Goal: Task Accomplishment & Management: Manage account settings

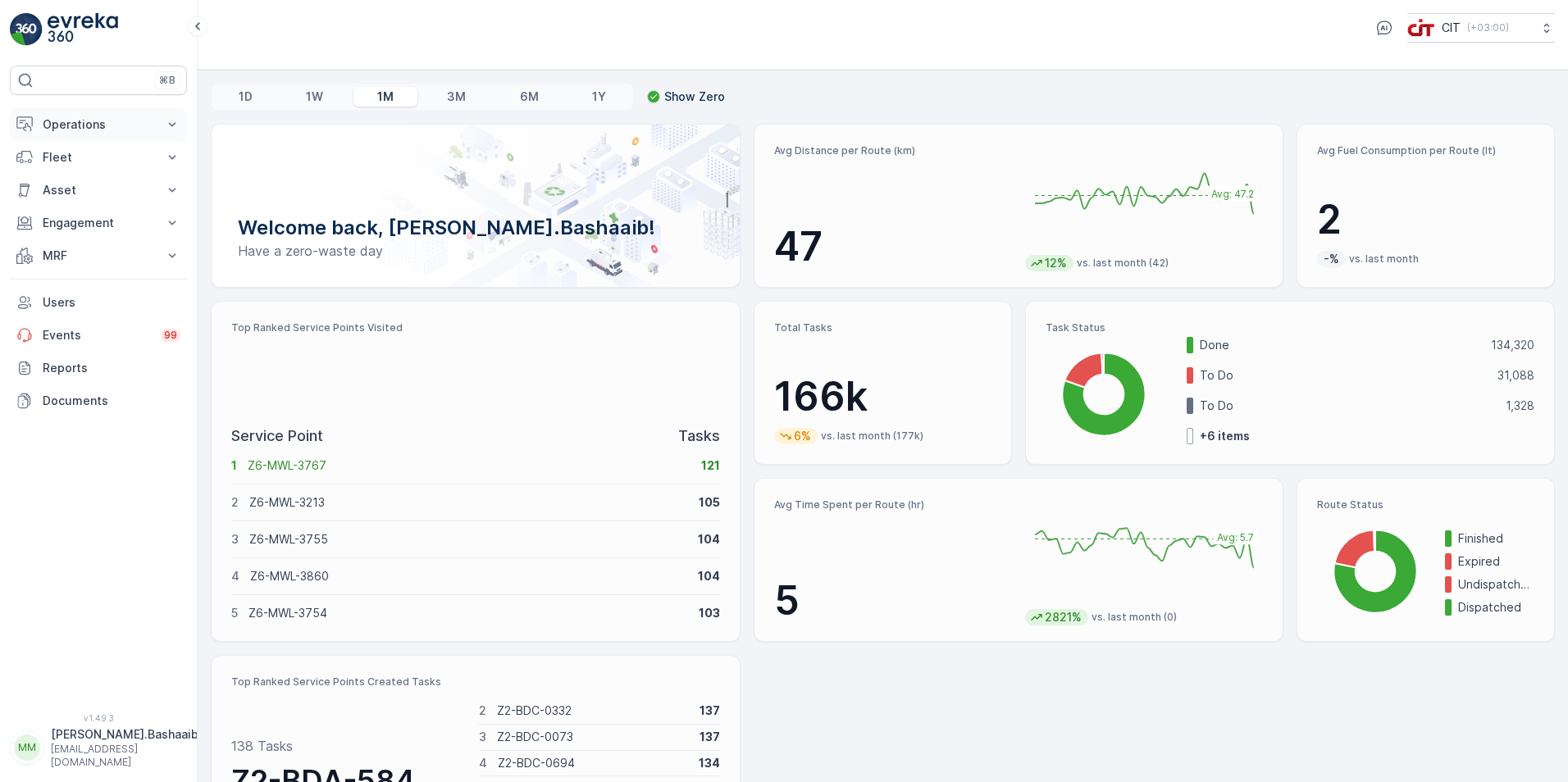
click at [65, 126] on p "Operations" at bounding box center [98, 125] width 112 height 16
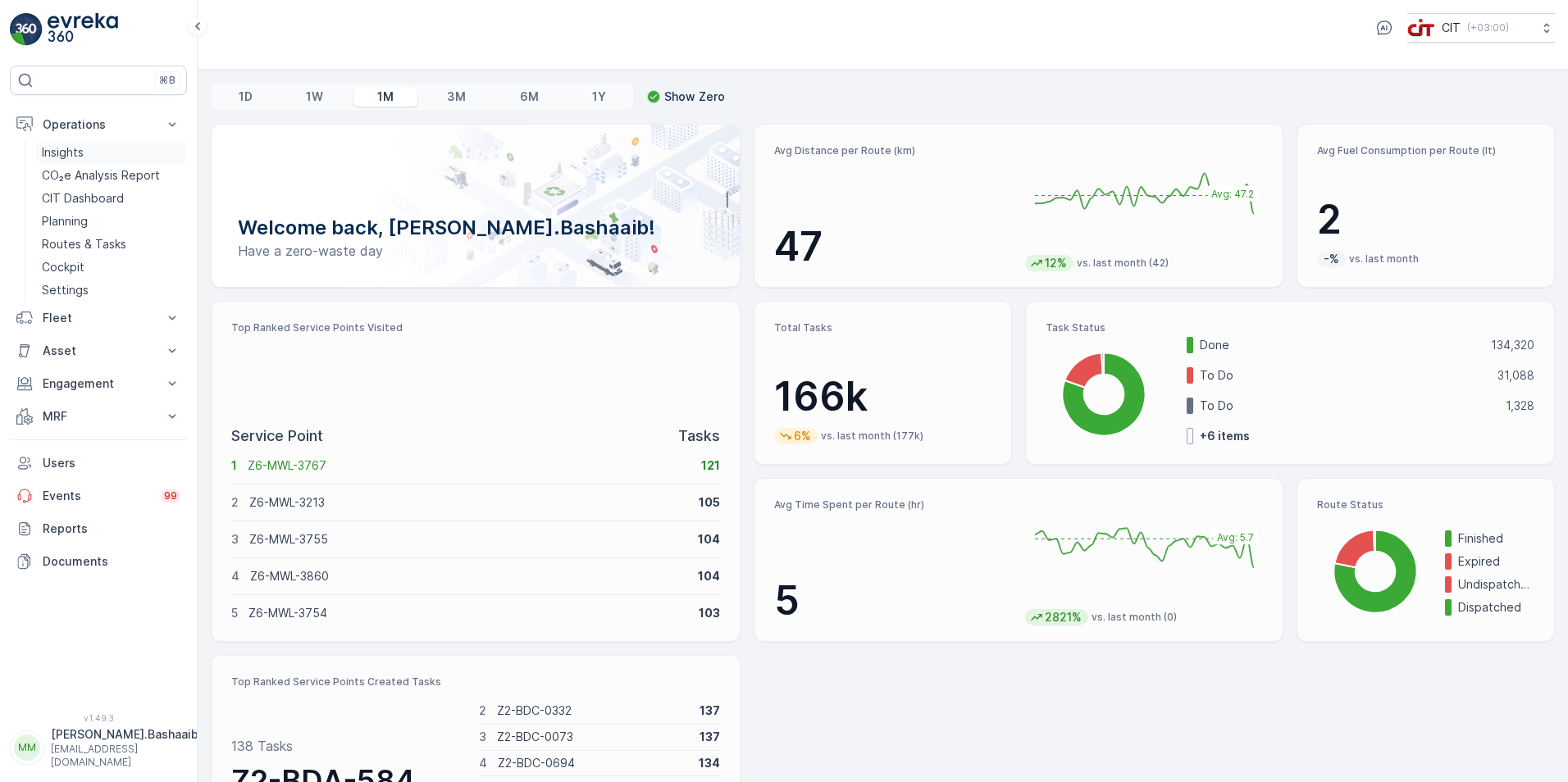
click at [79, 147] on p "Insights" at bounding box center [62, 153] width 42 height 16
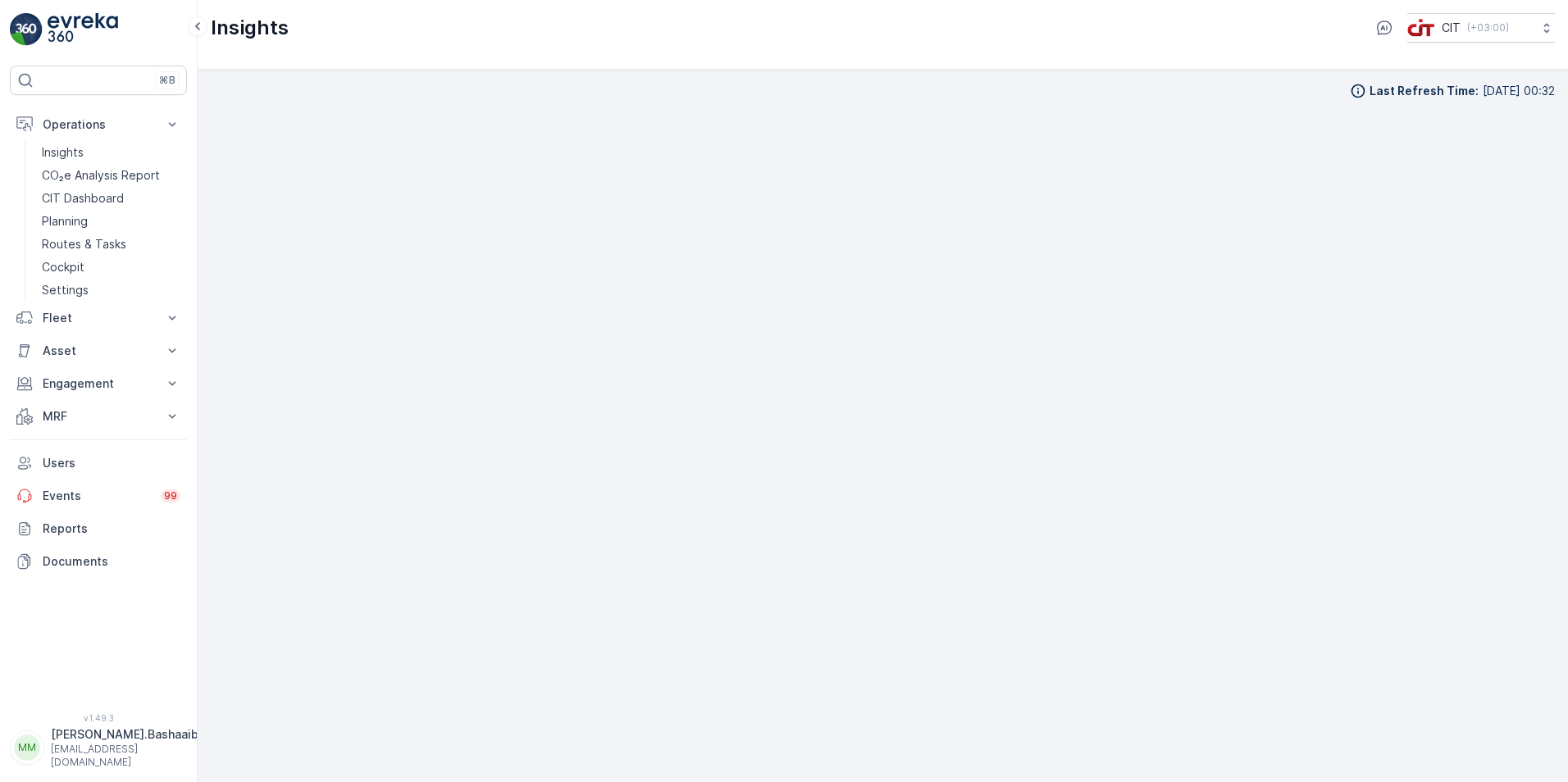
scroll to position [16, 0]
click at [960, 56] on div "Insights CIT ( +03:00 )" at bounding box center [883, 34] width 1370 height 70
click at [108, 743] on p "[PERSON_NAME].Bashaaib" at bounding box center [125, 734] width 148 height 16
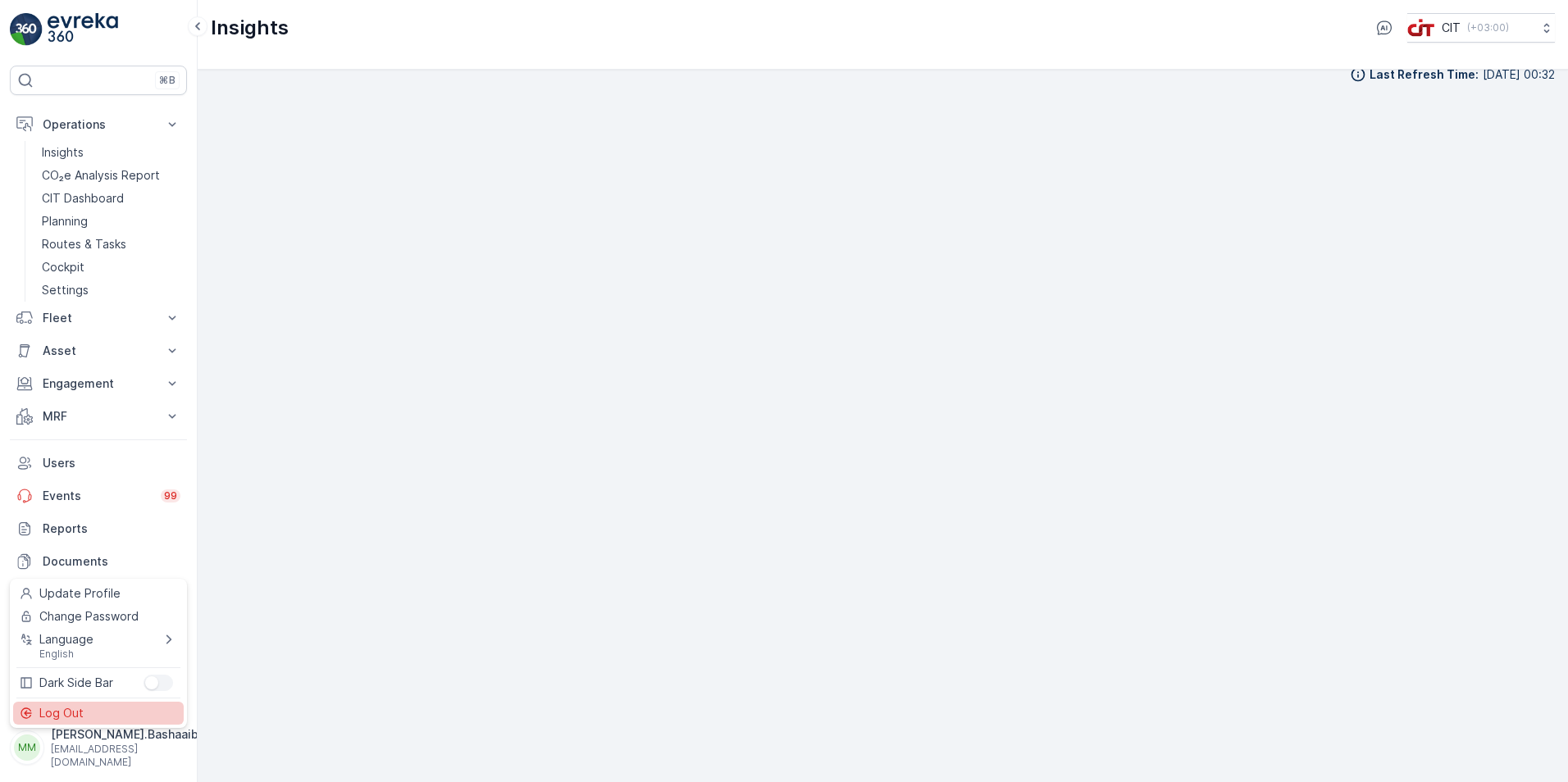
click at [99, 720] on div "Log Out" at bounding box center [98, 713] width 171 height 23
